Goal: Transaction & Acquisition: Purchase product/service

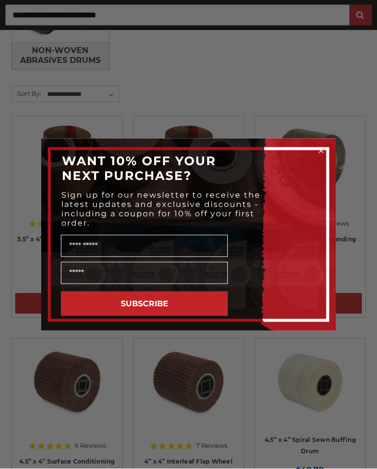
scroll to position [511, 0]
click at [325, 155] on circle "Close dialog" at bounding box center [321, 150] width 9 height 9
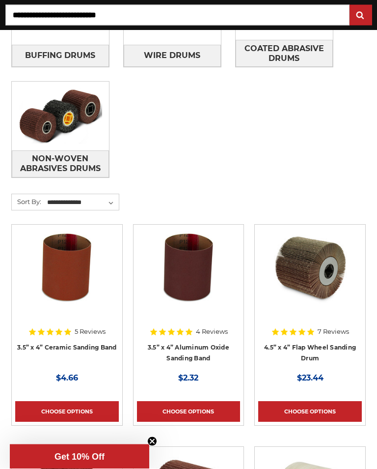
scroll to position [402, 0]
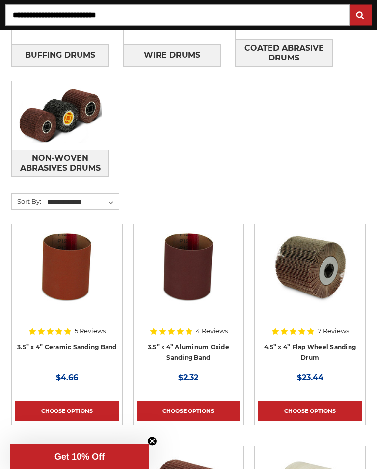
click at [329, 267] on img at bounding box center [310, 267] width 79 height 79
